Goal: Task Accomplishment & Management: Manage account settings

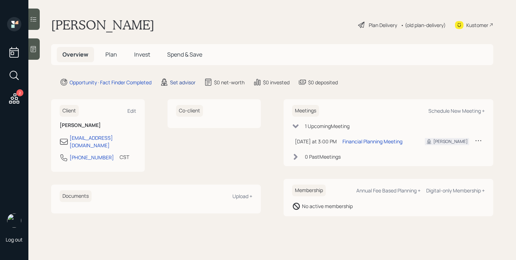
click at [191, 81] on div "Set advisor" at bounding box center [183, 81] width 26 height 7
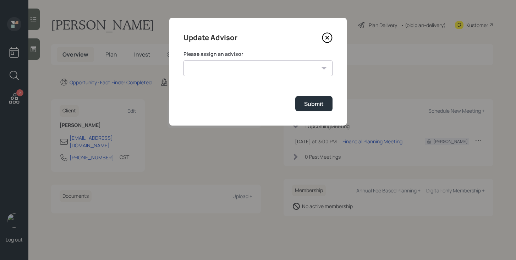
click at [243, 59] on div "Please assign an advisor [PERSON_NAME] [PERSON_NAME] [PERSON_NAME] [PERSON_NAME…" at bounding box center [258, 63] width 149 height 26
click at [243, 70] on select "[PERSON_NAME] [PERSON_NAME] [PERSON_NAME] [PERSON_NAME] End [PERSON_NAME] [PERS…" at bounding box center [258, 68] width 149 height 16
select select "bffa7908-1b2a-4c79-9bb6-f0ec9aed22d3"
click at [184, 60] on select "[PERSON_NAME] [PERSON_NAME] [PERSON_NAME] [PERSON_NAME] End [PERSON_NAME] [PERS…" at bounding box center [258, 68] width 149 height 16
click at [309, 102] on div "Submit" at bounding box center [314, 104] width 20 height 8
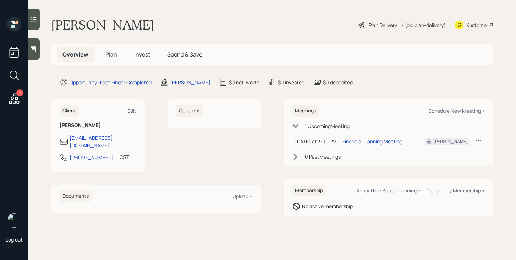
click at [110, 56] on span "Plan" at bounding box center [111, 54] width 12 height 8
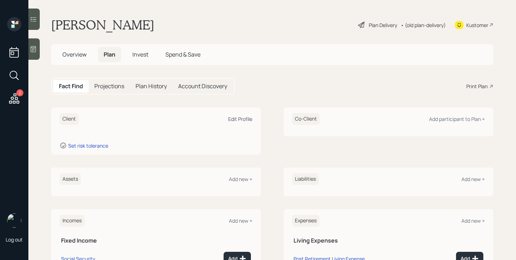
click at [243, 121] on div "Edit Profile" at bounding box center [240, 118] width 24 height 7
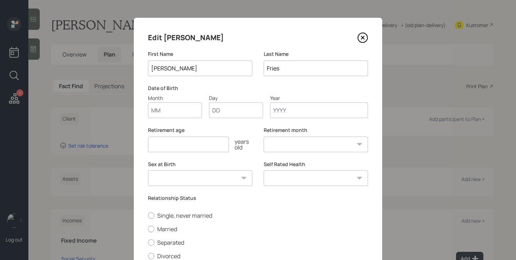
click at [188, 111] on input "Month" at bounding box center [175, 110] width 54 height 16
type input "07"
type input "17"
type input "1966"
select select "7"
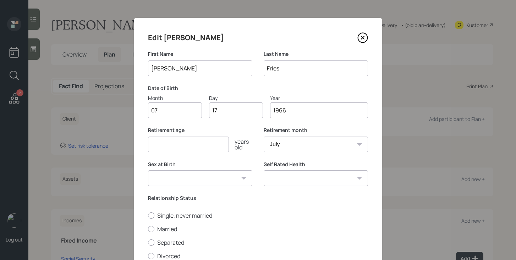
type input "1966"
click at [180, 142] on input "number" at bounding box center [188, 144] width 81 height 16
type input "58"
click at [201, 178] on select "Male Female Other / Prefer not to say" at bounding box center [200, 178] width 104 height 16
select select "female"
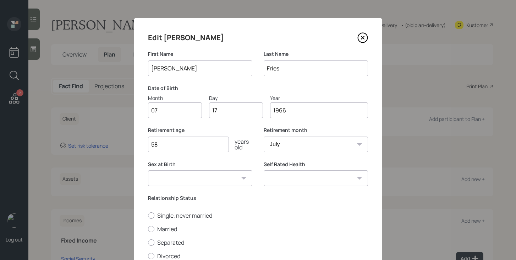
click at [148, 170] on select "Male Female Other / Prefer not to say" at bounding box center [200, 178] width 104 height 16
click at [278, 175] on select "Excellent Very Good Good Fair Poor" at bounding box center [316, 178] width 104 height 16
select select "poor"
click at [264, 170] on select "Excellent Very Good Good Fair Poor" at bounding box center [316, 178] width 104 height 16
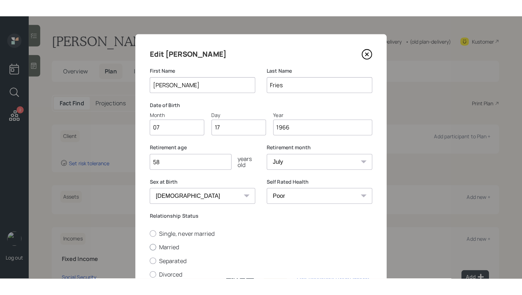
scroll to position [70, 0]
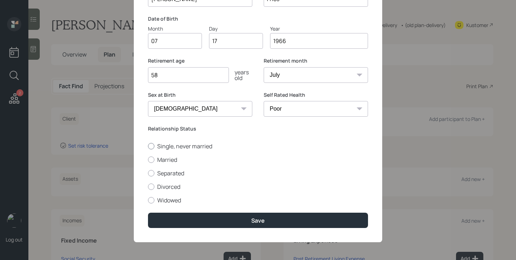
click at [185, 144] on label "Single, never married" at bounding box center [258, 146] width 220 height 8
click at [148, 146] on input "Single, never married" at bounding box center [148, 146] width 0 height 0
radio input "true"
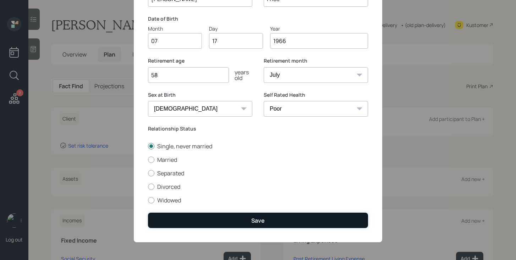
click at [241, 214] on button "Save" at bounding box center [258, 219] width 220 height 15
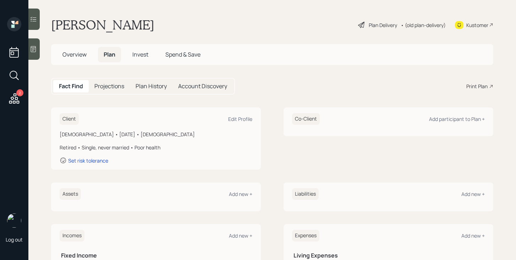
click at [375, 24] on div "Plan Delivery" at bounding box center [383, 24] width 28 height 7
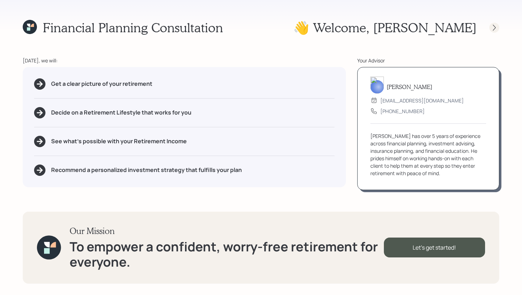
click at [495, 29] on icon at bounding box center [494, 27] width 7 height 7
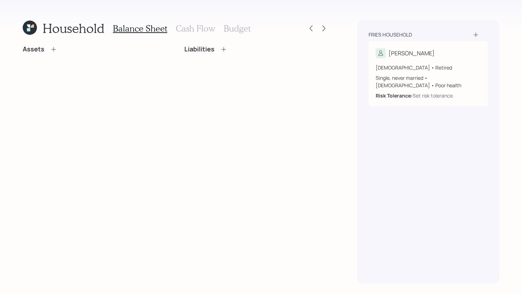
click at [51, 49] on icon at bounding box center [53, 49] width 7 height 7
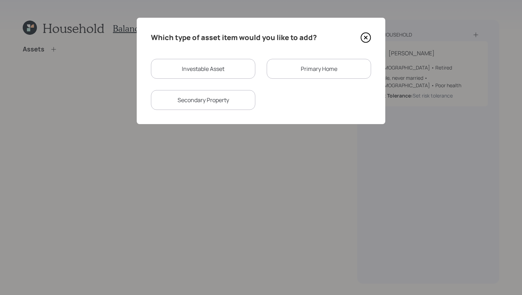
click at [172, 65] on div "Investable Asset" at bounding box center [203, 69] width 104 height 20
select select "taxable"
select select "balanced"
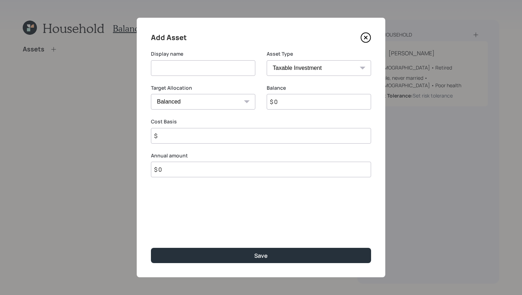
click at [172, 65] on input at bounding box center [203, 68] width 104 height 16
type input "IRA"
click at [306, 68] on select "SEP IRA IRA Roth IRA 401(k) Roth 401(k) 403(b) Roth 403(b) 457(b) Roth 457(b) H…" at bounding box center [319, 68] width 104 height 16
select select "ira"
click at [267, 60] on select "SEP IRA IRA Roth IRA 401(k) Roth 401(k) 403(b) Roth 403(b) 457(b) Roth 457(b) H…" at bounding box center [319, 68] width 104 height 16
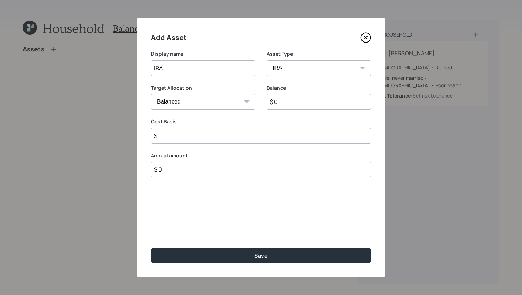
type input "$"
click at [288, 102] on input "$ 0" at bounding box center [319, 102] width 104 height 16
type input "$ 56,167"
click at [273, 141] on input "$" at bounding box center [261, 136] width 220 height 16
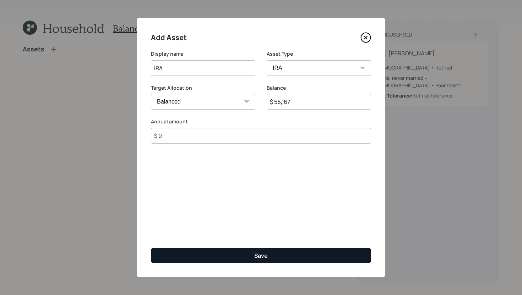
type input "$ 0"
click at [256, 256] on div "Save" at bounding box center [260, 256] width 13 height 8
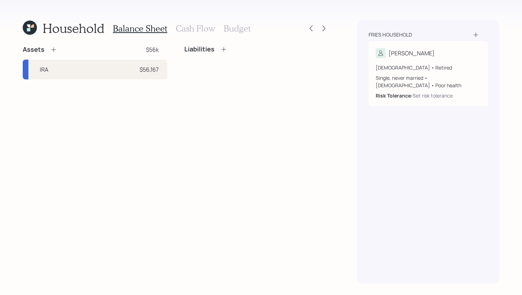
click at [57, 49] on div "Assets $56k" at bounding box center [95, 49] width 145 height 9
click at [42, 47] on h4 "Assets" at bounding box center [34, 50] width 22 height 8
click at [51, 48] on icon at bounding box center [53, 49] width 7 height 7
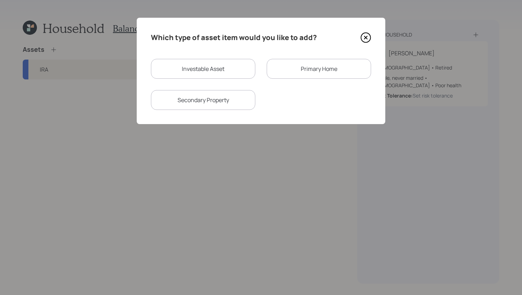
click at [181, 72] on div "Investable Asset" at bounding box center [203, 69] width 104 height 20
select select "taxable"
select select "balanced"
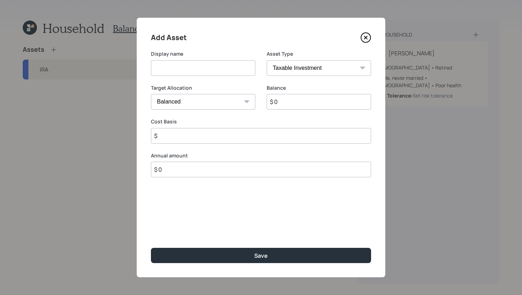
click at [181, 72] on input at bounding box center [203, 68] width 104 height 16
type input "Emergency Fund"
click at [291, 74] on select "SEP IRA IRA Roth IRA 401(k) Roth 401(k) 403(b) Roth 403(b) 457(b) Roth 457(b) H…" at bounding box center [319, 68] width 104 height 16
select select "emergency_fund"
click at [267, 60] on select "SEP IRA IRA Roth IRA 401(k) Roth 401(k) 403(b) Roth 403(b) 457(b) Roth 457(b) H…" at bounding box center [319, 68] width 104 height 16
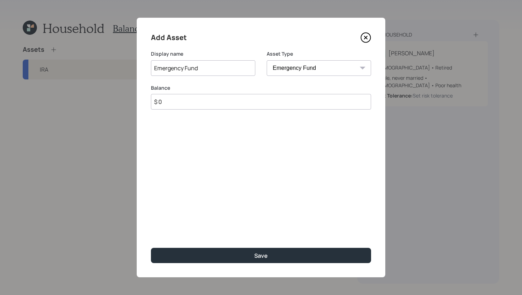
click at [288, 99] on input "$ 0" at bounding box center [261, 102] width 220 height 16
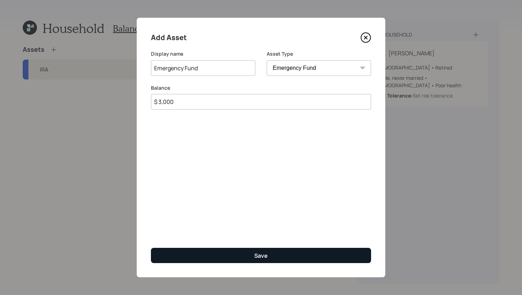
type input "$ 3,000"
click at [298, 249] on button "Save" at bounding box center [261, 255] width 220 height 15
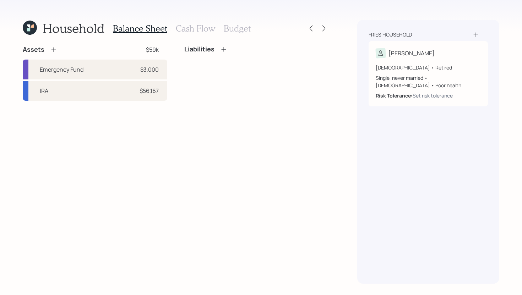
click at [54, 50] on icon at bounding box center [53, 50] width 5 height 5
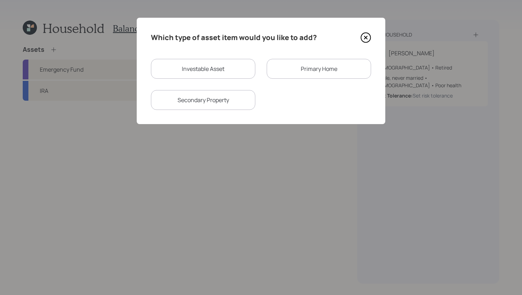
click at [317, 70] on div "Primary Home" at bounding box center [319, 69] width 104 height 20
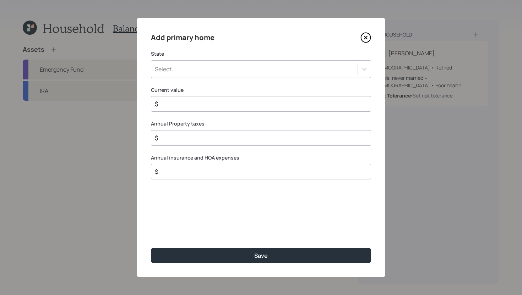
click at [317, 70] on div "Select..." at bounding box center [254, 69] width 206 height 12
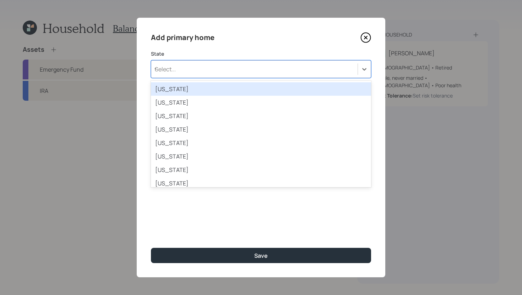
type input "wis"
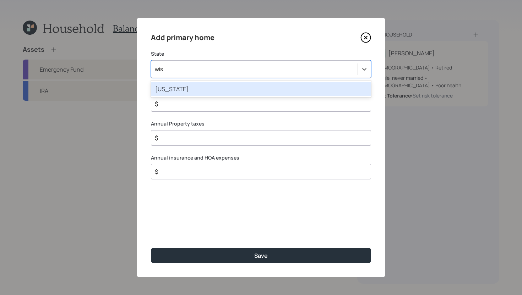
click at [293, 85] on div "Wisconsin" at bounding box center [261, 88] width 220 height 13
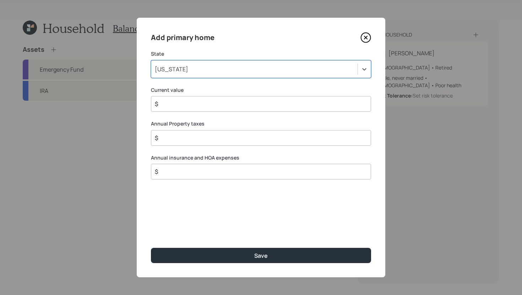
click at [255, 108] on input "$" at bounding box center [258, 104] width 208 height 9
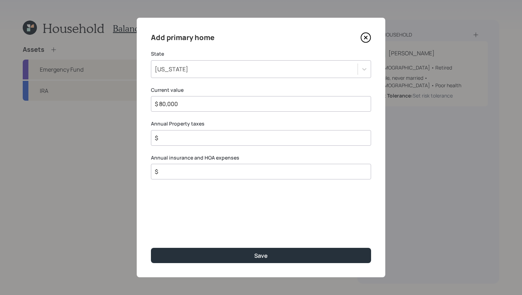
type input "$ 80,000"
click at [259, 140] on input "$" at bounding box center [258, 138] width 208 height 9
type input "$ 1,300"
click at [267, 172] on input "$" at bounding box center [258, 172] width 208 height 9
type input "$ 2,582"
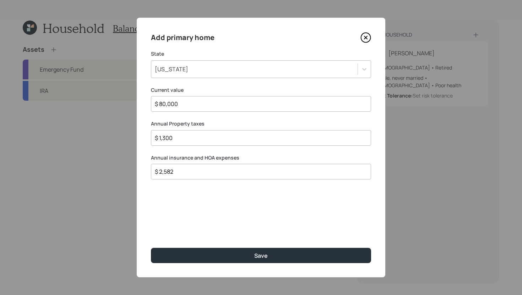
click at [297, 247] on div "Add primary home State Wisconsin Current value $ 80,000 Annual Property taxes $…" at bounding box center [261, 148] width 249 height 260
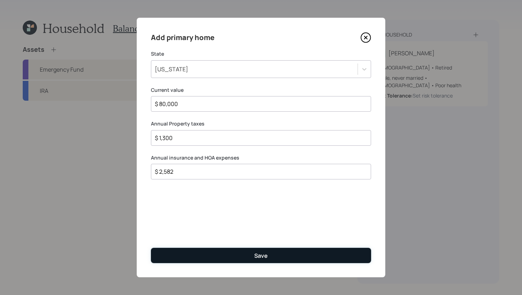
click at [296, 257] on button "Save" at bounding box center [261, 255] width 220 height 15
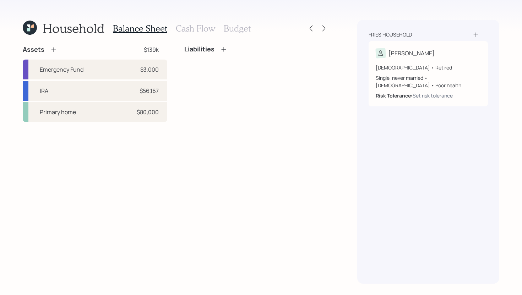
click at [224, 49] on icon at bounding box center [223, 49] width 7 height 7
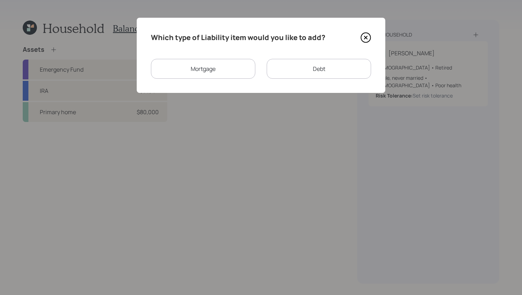
click at [275, 67] on div "Debt" at bounding box center [319, 69] width 104 height 20
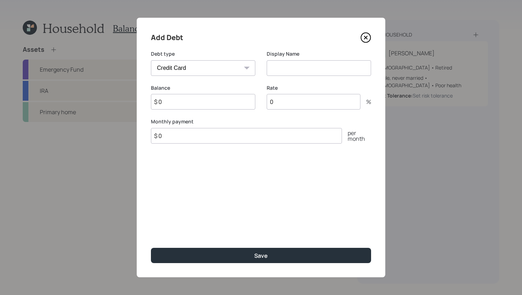
click at [226, 66] on select "Car Credit Card Medical Student Other" at bounding box center [203, 68] width 104 height 16
click at [151, 60] on select "Car Credit Card Medical Student Other" at bounding box center [203, 68] width 104 height 16
select select "credit_card"
click at [281, 66] on input at bounding box center [319, 68] width 104 height 16
type input "Credit Card Debt"
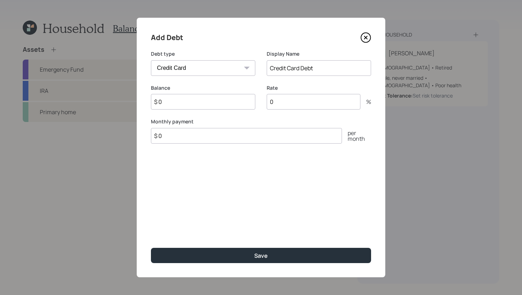
click at [209, 104] on input "$ 0" at bounding box center [203, 102] width 104 height 16
type input "$ 6,000"
click at [197, 137] on input "$ 0" at bounding box center [246, 136] width 191 height 16
type input "$ 200"
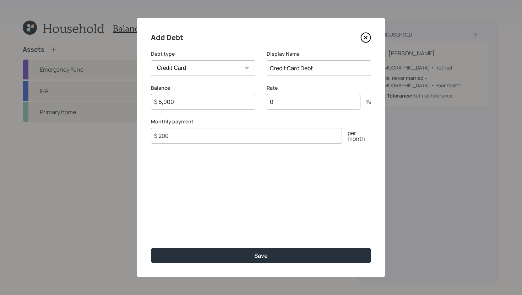
click at [294, 102] on input "0" at bounding box center [314, 102] width 94 height 16
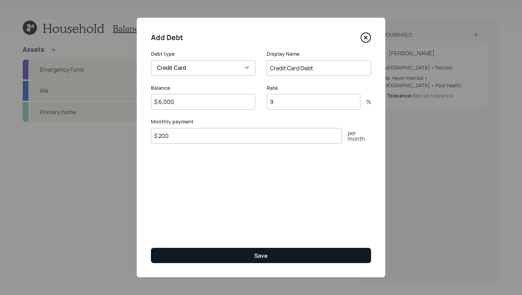
type input "9"
click at [297, 252] on button "Save" at bounding box center [261, 255] width 220 height 15
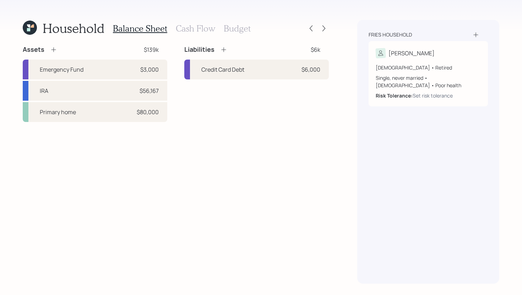
click at [207, 28] on h3 "Cash Flow" at bounding box center [195, 28] width 39 height 10
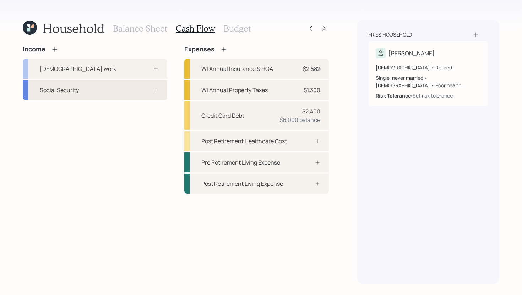
click at [129, 94] on div "Social Security" at bounding box center [95, 90] width 145 height 20
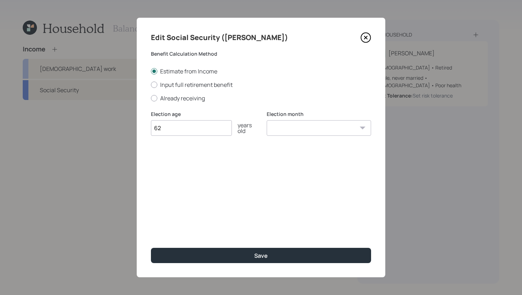
type input "6"
click at [193, 98] on label "Already receiving" at bounding box center [261, 98] width 220 height 8
click at [151, 98] on input "Already receiving" at bounding box center [151, 98] width 0 height 0
radio input "true"
click at [190, 133] on input "number" at bounding box center [191, 128] width 81 height 16
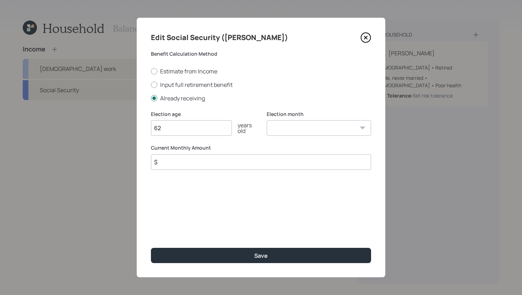
type input "62"
click at [305, 129] on select "January February March April May June July August September October November De…" at bounding box center [319, 128] width 104 height 16
click at [267, 120] on select "January February March April May June July August September October November De…" at bounding box center [319, 128] width 104 height 16
click at [303, 128] on select "January February March April May June July August September October November De…" at bounding box center [319, 128] width 104 height 16
select select "7"
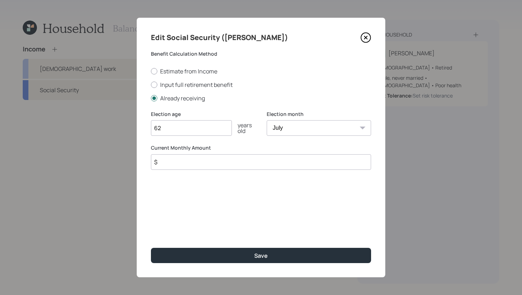
click at [267, 120] on select "January February March April May June July August September October November De…" at bounding box center [319, 128] width 104 height 16
click at [257, 164] on input "$" at bounding box center [261, 162] width 220 height 16
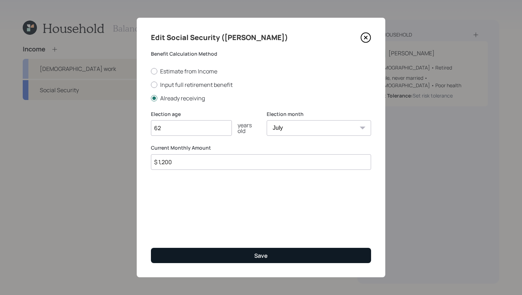
type input "$ 1,200"
click at [277, 256] on button "Save" at bounding box center [261, 255] width 220 height 15
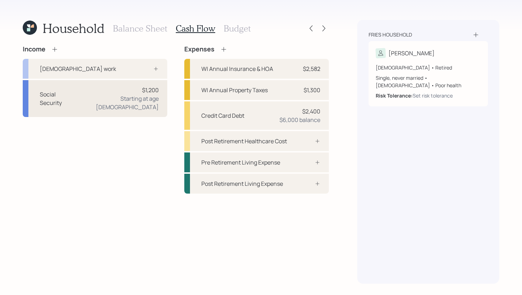
click at [99, 93] on div "Social Security $1,200 Starting at age 62" at bounding box center [95, 98] width 145 height 37
select select "7"
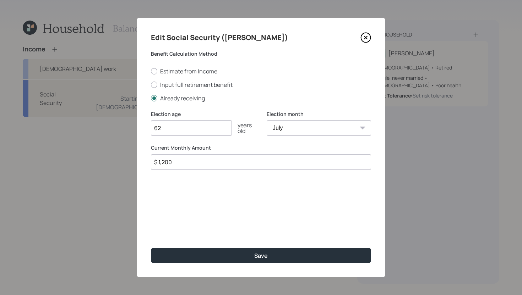
drag, startPoint x: 216, startPoint y: 167, endPoint x: 163, endPoint y: 162, distance: 52.8
click at [163, 162] on input "$ 1,200" at bounding box center [261, 162] width 220 height 16
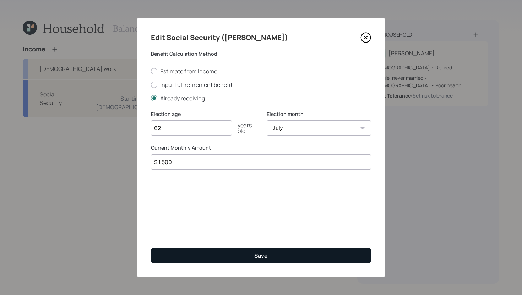
type input "$ 1,500"
click at [190, 251] on button "Save" at bounding box center [261, 255] width 220 height 15
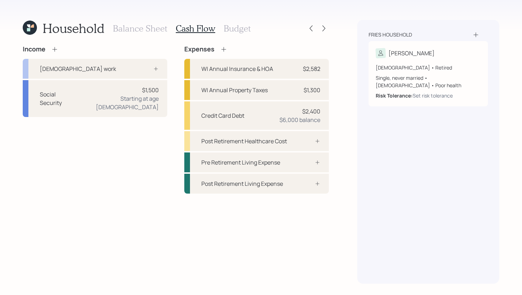
click at [230, 29] on h3 "Budget" at bounding box center [237, 28] width 27 height 10
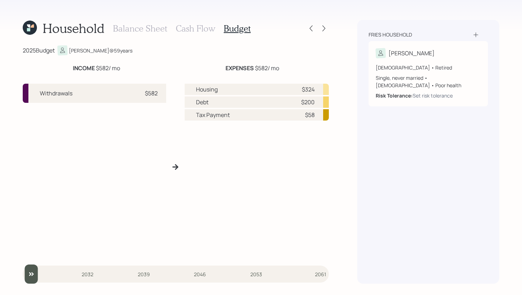
click at [194, 30] on h3 "Cash Flow" at bounding box center [195, 28] width 39 height 10
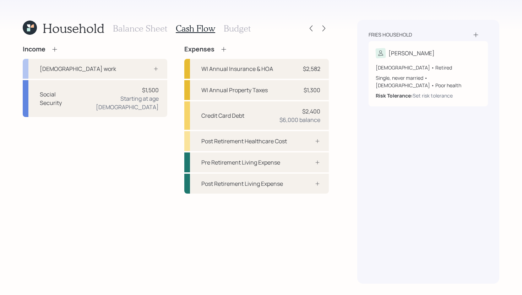
click at [243, 29] on h3 "Budget" at bounding box center [237, 28] width 27 height 10
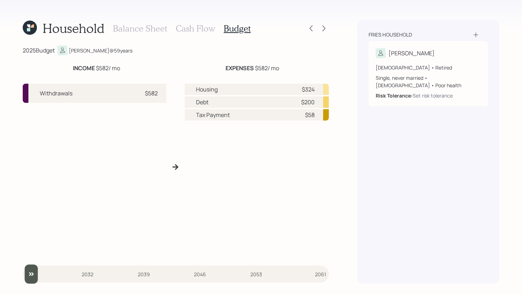
click at [207, 28] on h3 "Cash Flow" at bounding box center [195, 28] width 39 height 10
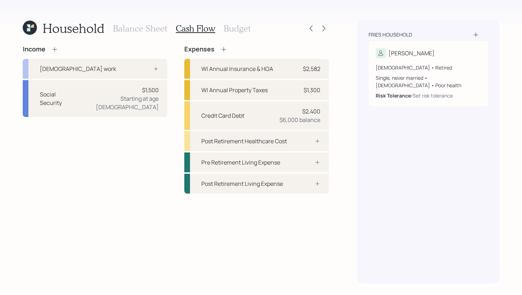
click at [230, 28] on h3 "Budget" at bounding box center [237, 28] width 27 height 10
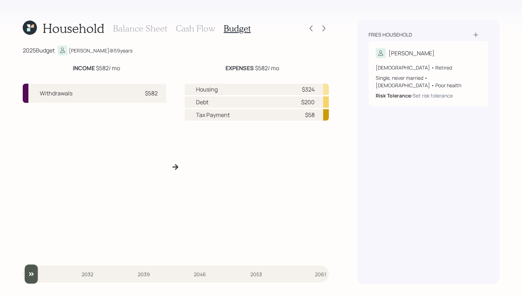
click at [195, 35] on div "Balance Sheet Cash Flow Budget" at bounding box center [182, 28] width 138 height 17
click at [199, 29] on h3 "Cash Flow" at bounding box center [195, 28] width 39 height 10
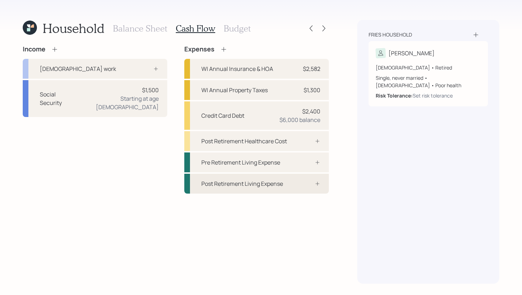
click at [283, 180] on div "Post Retirement Living Expense" at bounding box center [242, 184] width 82 height 9
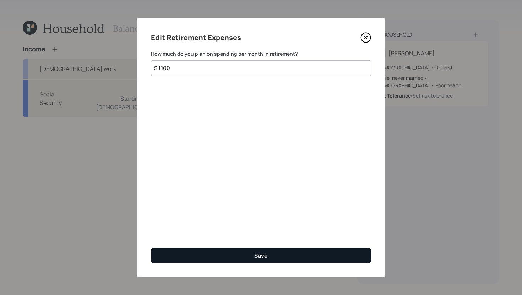
type input "$ 1,100"
click at [275, 257] on button "Save" at bounding box center [261, 255] width 220 height 15
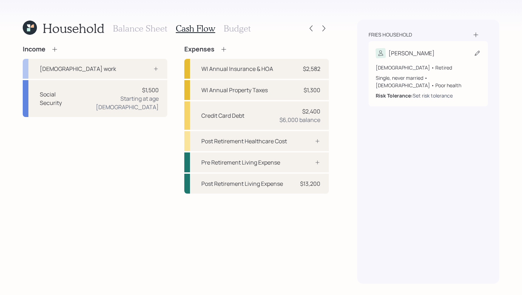
click at [425, 92] on div "Set risk tolerance" at bounding box center [433, 95] width 40 height 7
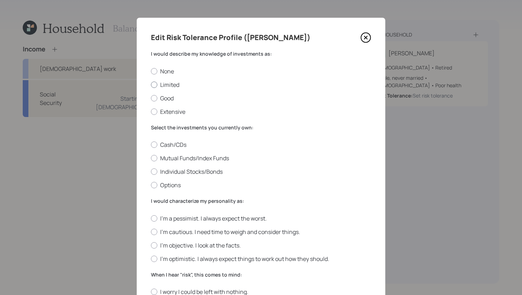
click at [168, 85] on label "Limited" at bounding box center [261, 85] width 220 height 8
click at [151, 85] on input "Limited" at bounding box center [151, 85] width 0 height 0
radio input "true"
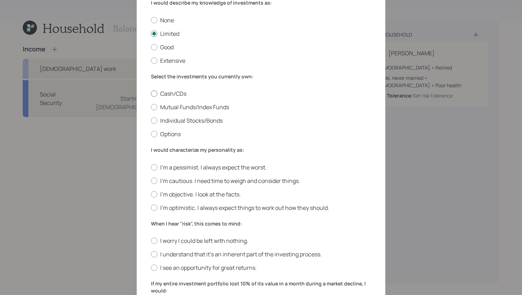
scroll to position [52, 0]
click at [176, 92] on label "Cash/CDs" at bounding box center [261, 93] width 220 height 8
click at [151, 93] on input "Cash/CDs" at bounding box center [151, 93] width 0 height 0
radio input "true"
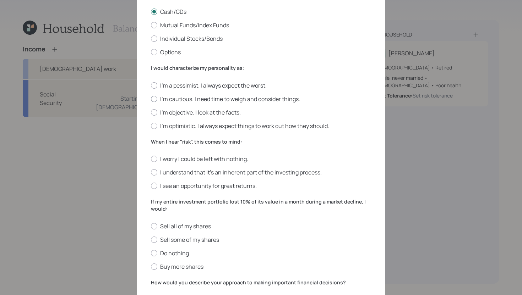
scroll to position [134, 0]
click at [192, 98] on label "I'm cautious. I need time to weigh and consider things." at bounding box center [261, 98] width 220 height 8
click at [151, 98] on input "I'm cautious. I need time to weigh and consider things." at bounding box center [151, 98] width 0 height 0
radio input "true"
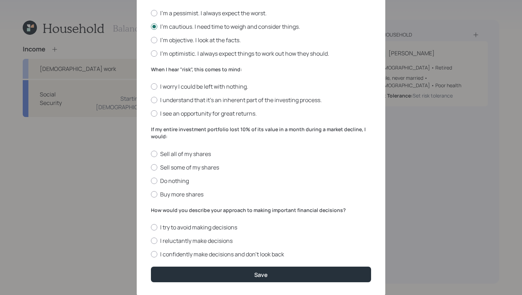
scroll to position [207, 0]
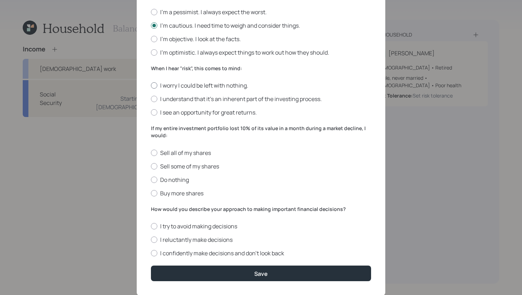
click at [232, 83] on label "I worry I could be left with nothing." at bounding box center [261, 86] width 220 height 8
click at [151, 86] on input "I worry I could be left with nothing." at bounding box center [151, 86] width 0 height 0
radio input "true"
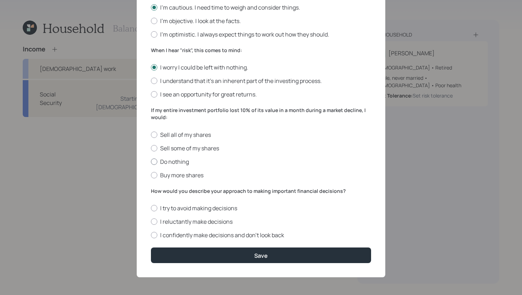
click at [183, 163] on label "Do nothing" at bounding box center [261, 162] width 220 height 8
click at [151, 162] on input "Do nothing" at bounding box center [151, 162] width 0 height 0
radio input "true"
click at [217, 222] on label "I reluctantly make decisions" at bounding box center [261, 222] width 220 height 8
click at [151, 222] on input "I reluctantly make decisions" at bounding box center [151, 222] width 0 height 0
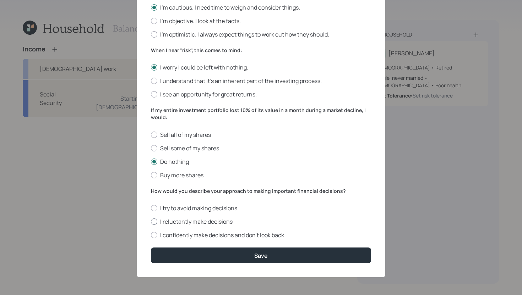
radio input "true"
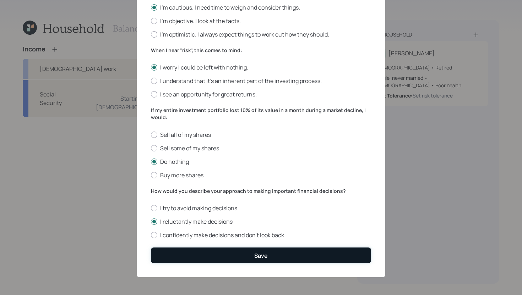
click at [228, 254] on button "Save" at bounding box center [261, 255] width 220 height 15
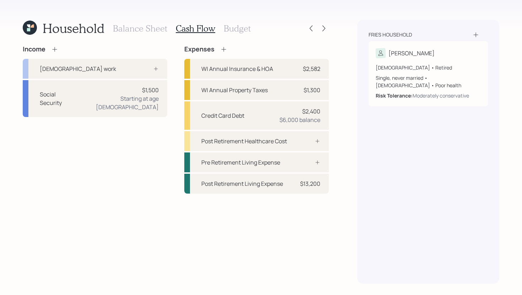
click at [242, 25] on h3 "Budget" at bounding box center [237, 28] width 27 height 10
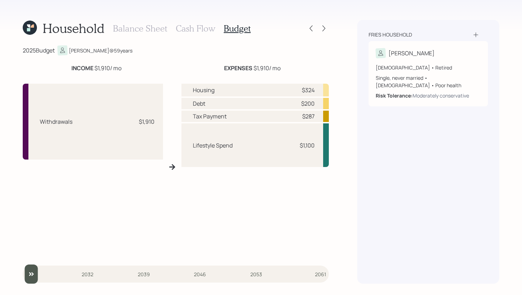
click at [155, 26] on h3 "Balance Sheet" at bounding box center [140, 28] width 54 height 10
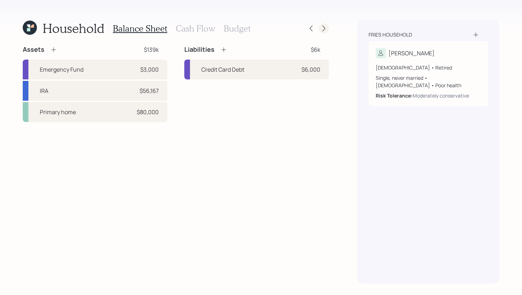
click at [324, 30] on icon at bounding box center [323, 28] width 7 height 7
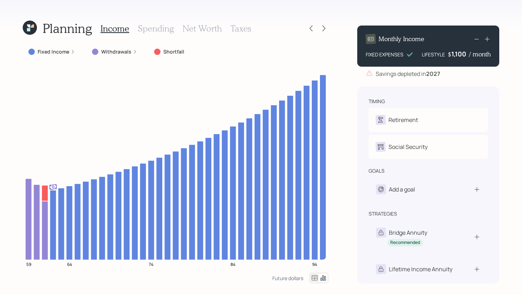
click at [28, 28] on icon at bounding box center [30, 28] width 14 height 14
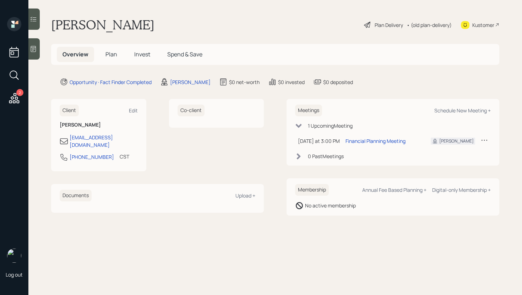
click at [110, 51] on span "Plan" at bounding box center [111, 54] width 12 height 8
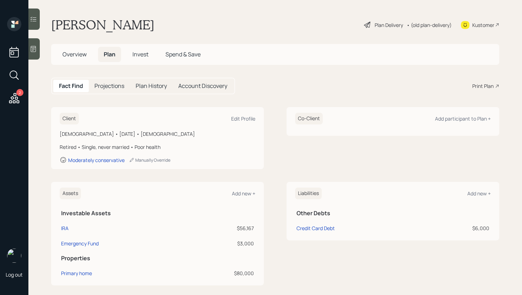
click at [488, 85] on div "Print Plan" at bounding box center [482, 85] width 21 height 7
